Goal: Task Accomplishment & Management: Use online tool/utility

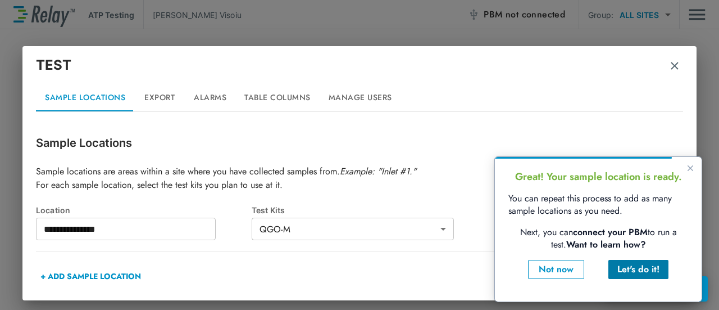
click at [646, 273] on div "Let's do it!" at bounding box center [639, 268] width 42 height 13
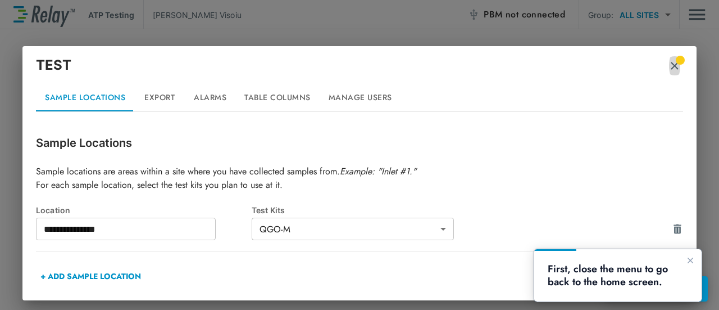
click at [674, 68] on img "button" at bounding box center [674, 65] width 11 height 11
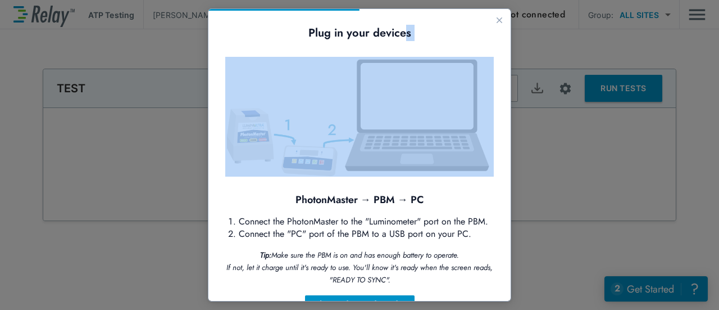
drag, startPoint x: 400, startPoint y: 17, endPoint x: 322, endPoint y: 48, distance: 84.2
click at [322, 50] on div "Plug in your devices PhotonMaster → PBM → PC Connect the PhotonMaster to the "L…" at bounding box center [360, 174] width 302 height 331
click at [497, 21] on icon "Close guide" at bounding box center [500, 20] width 6 height 6
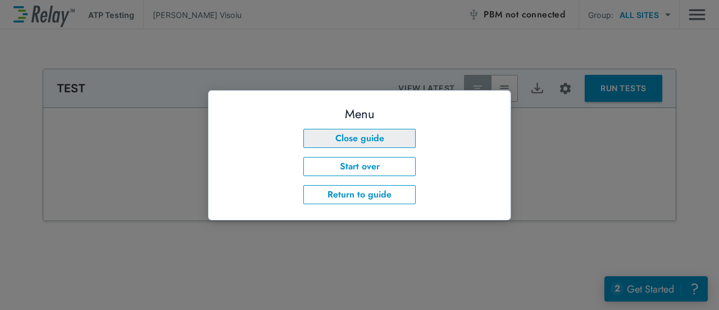
click at [375, 139] on button "Close guide" at bounding box center [360, 138] width 112 height 19
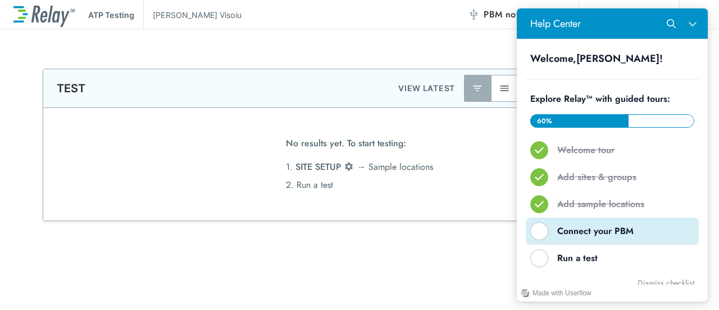
click at [540, 230] on div "Help Center" at bounding box center [540, 231] width 18 height 18
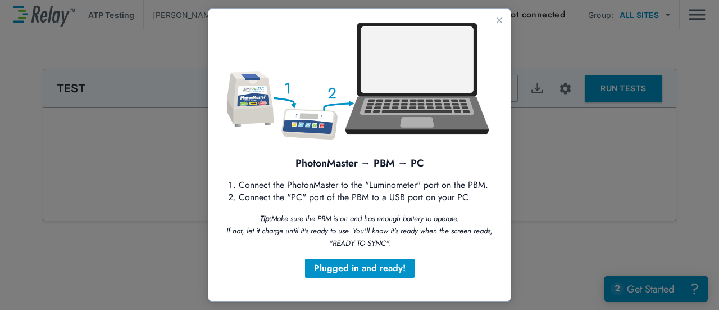
scroll to position [47, 0]
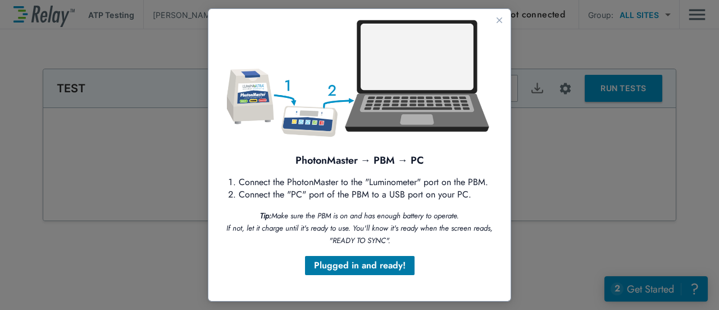
click at [379, 267] on div "Plugged in and ready!" at bounding box center [360, 265] width 92 height 13
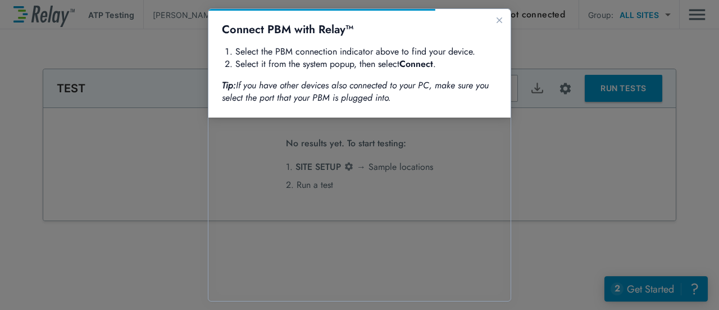
scroll to position [0, 0]
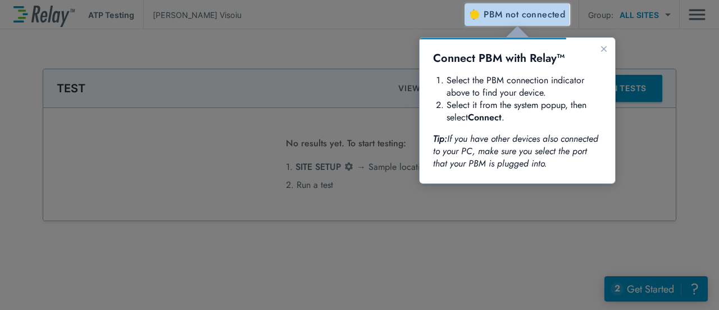
click at [495, 13] on span "PBM not connected" at bounding box center [525, 15] width 82 height 16
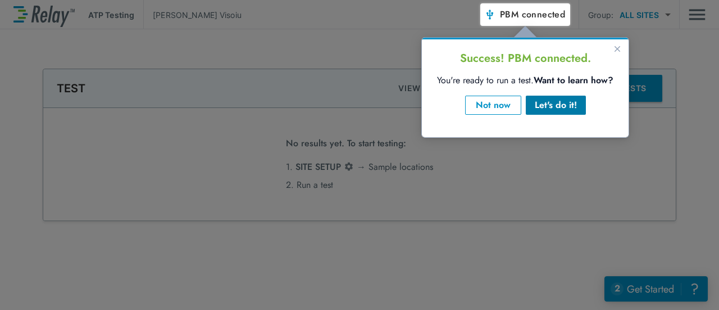
click at [570, 107] on div "Let's do it!" at bounding box center [556, 104] width 42 height 13
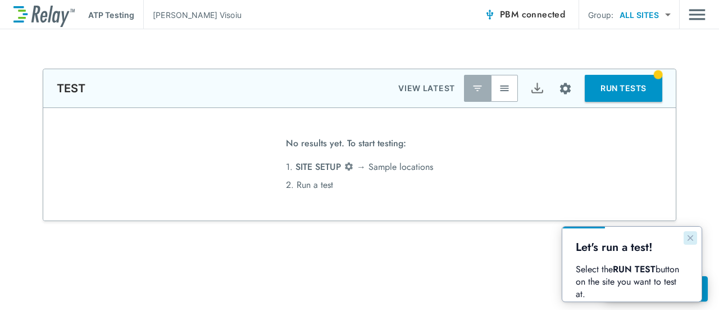
click at [690, 238] on icon "Close guide" at bounding box center [691, 238] width 6 height 6
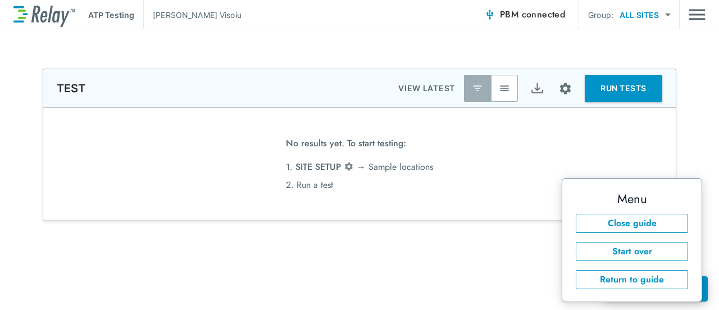
click at [624, 88] on button "RUN TESTS" at bounding box center [624, 88] width 78 height 27
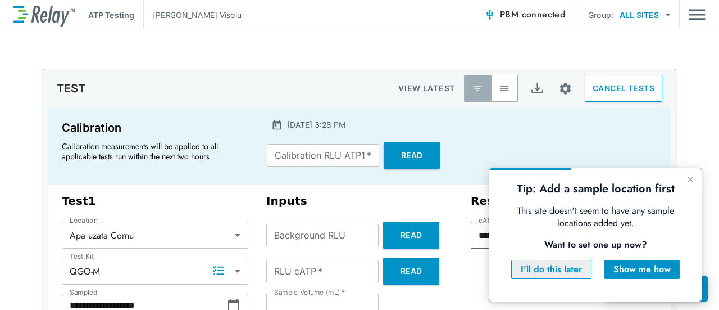
click at [563, 267] on div "I'll do this later" at bounding box center [551, 268] width 61 height 13
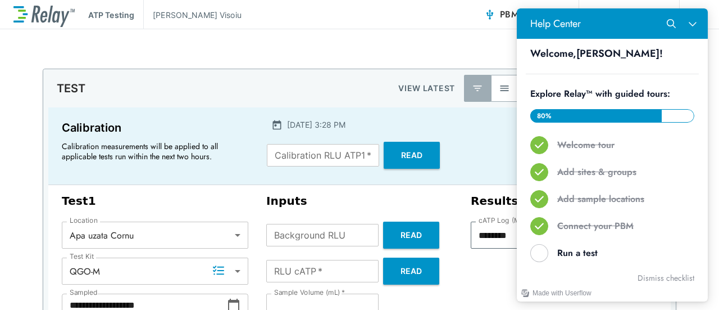
scroll to position [3, 0]
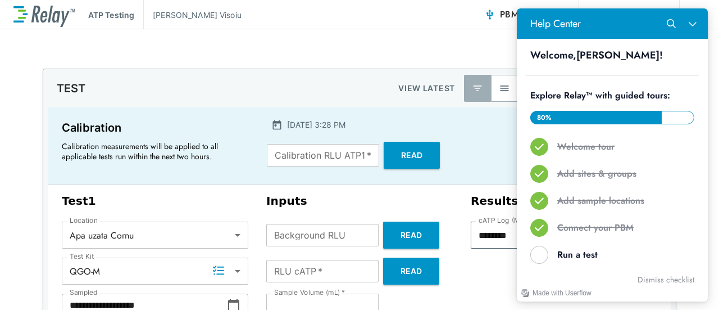
click at [332, 40] on div "**********" at bounding box center [359, 169] width 719 height 280
click at [697, 28] on button "Close Help Center" at bounding box center [692, 23] width 21 height 21
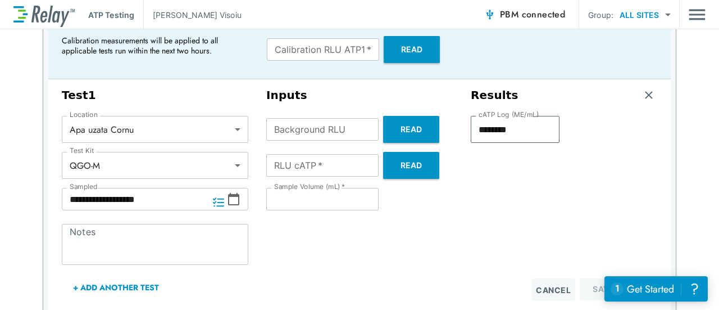
scroll to position [112, 0]
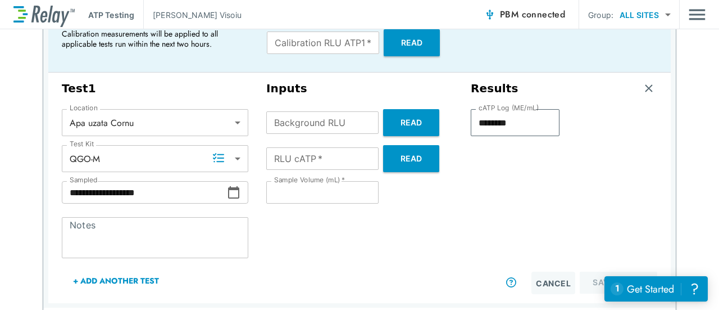
click at [405, 122] on button "Read" at bounding box center [411, 122] width 56 height 27
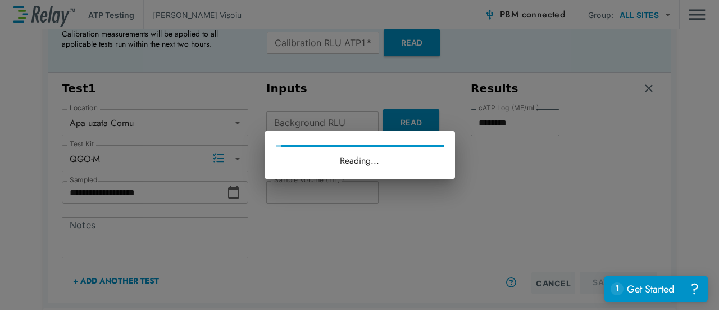
type input "*"
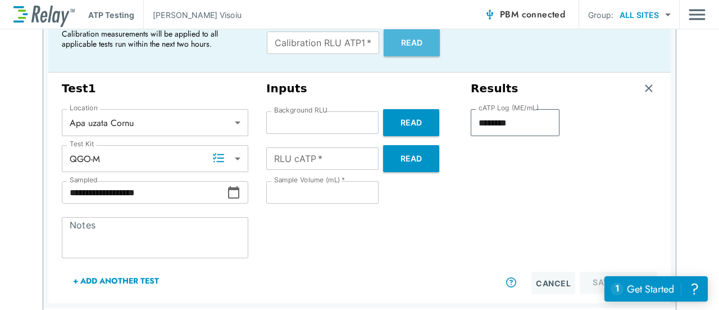
click at [397, 40] on button "Read" at bounding box center [412, 42] width 56 height 27
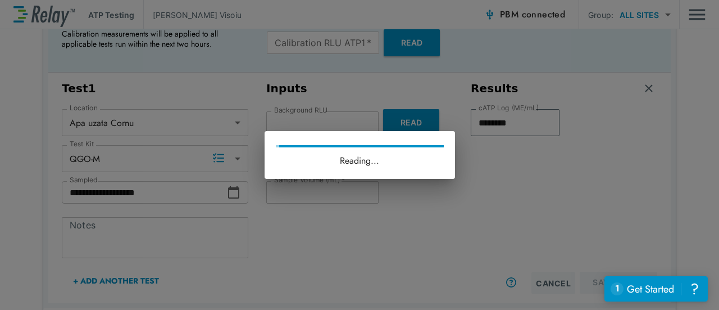
type input "*****"
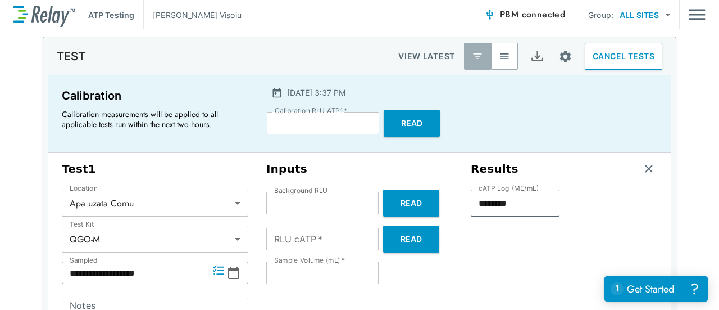
scroll to position [0, 0]
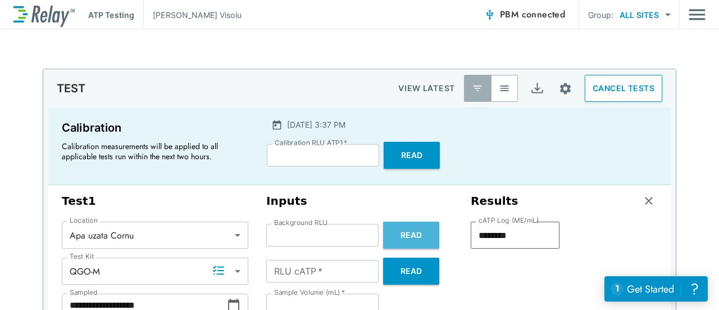
click at [408, 236] on button "Read" at bounding box center [411, 234] width 56 height 27
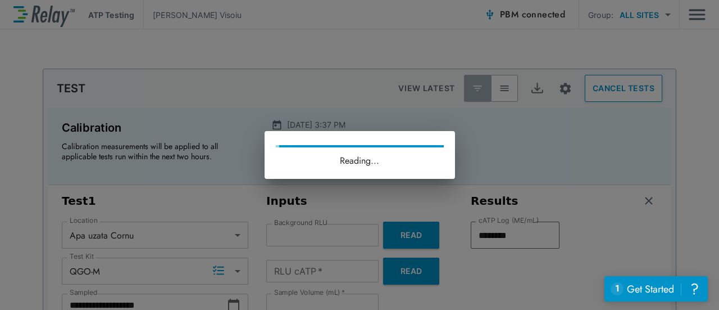
type input "*"
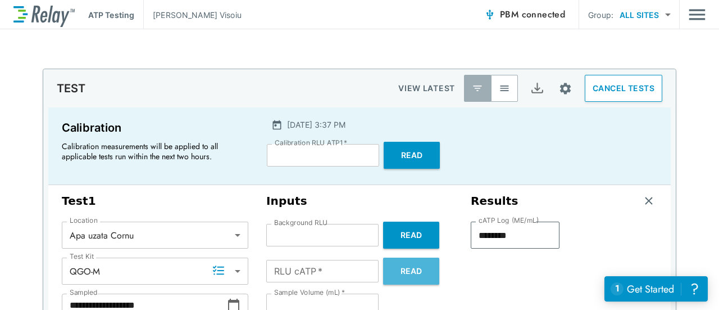
click at [405, 270] on button "Read" at bounding box center [411, 270] width 56 height 27
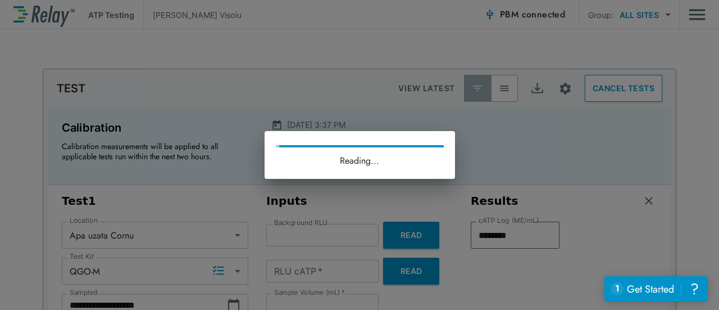
type input "*******"
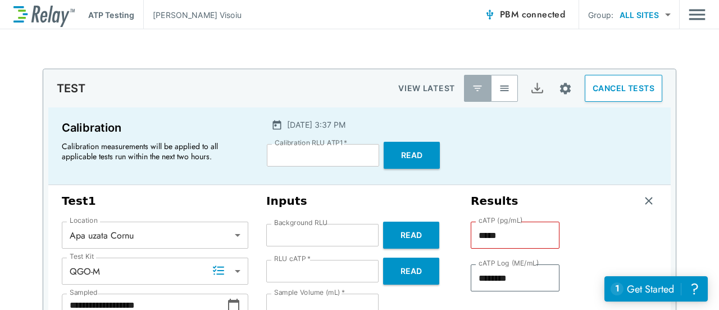
type input "****"
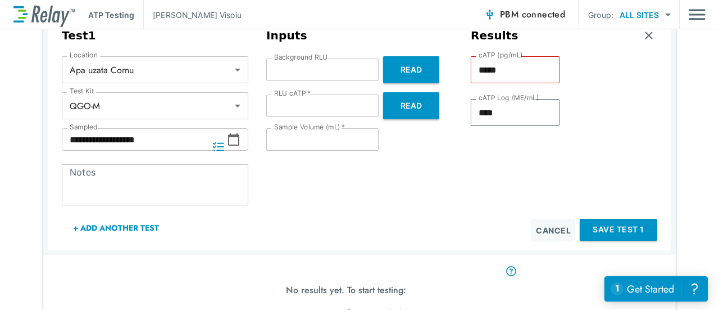
scroll to position [315, 0]
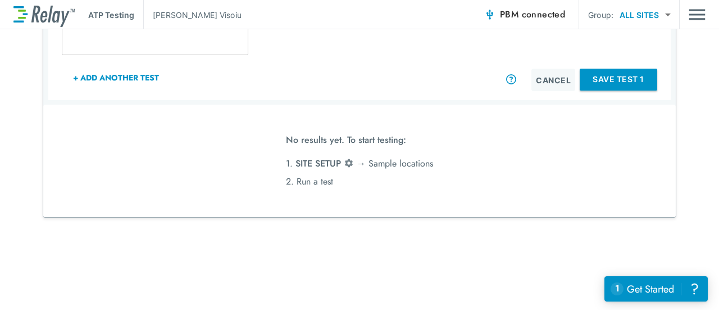
click at [614, 75] on button "Save Test 1" at bounding box center [619, 80] width 78 height 22
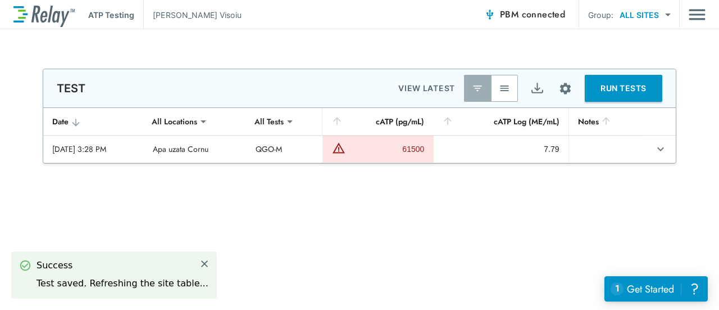
scroll to position [0, 0]
